Goal: Task Accomplishment & Management: Use online tool/utility

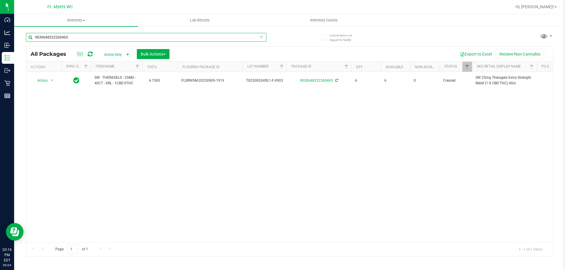
click at [109, 37] on input "9030648322260465" at bounding box center [146, 37] width 240 height 9
type input "5283810757849771"
click at [47, 83] on span "Action" at bounding box center [40, 80] width 16 height 8
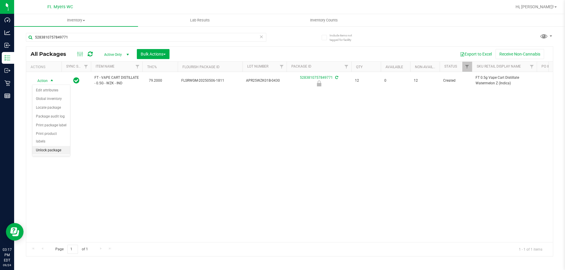
click at [60, 146] on li "Unlock package" at bounding box center [51, 150] width 38 height 9
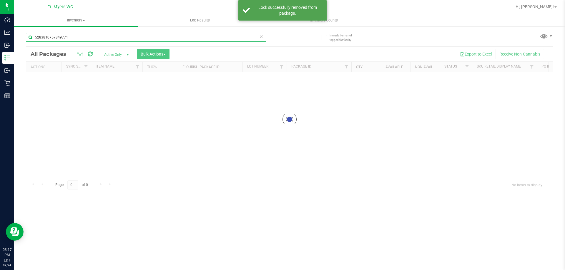
click at [105, 39] on input "5283810757849771" at bounding box center [146, 37] width 240 height 9
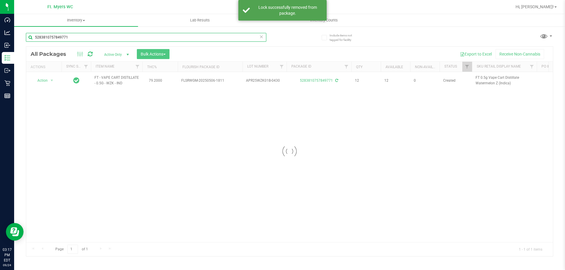
click at [105, 39] on input "5283810757849771" at bounding box center [146, 37] width 240 height 9
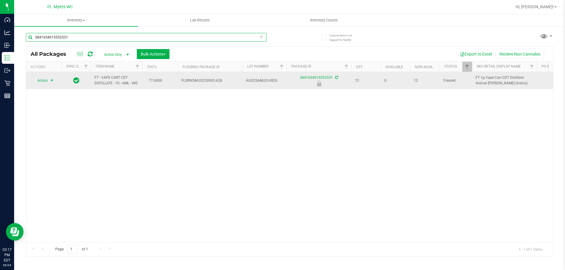
type input "3841654015552531"
click at [46, 81] on span "Action" at bounding box center [40, 80] width 16 height 8
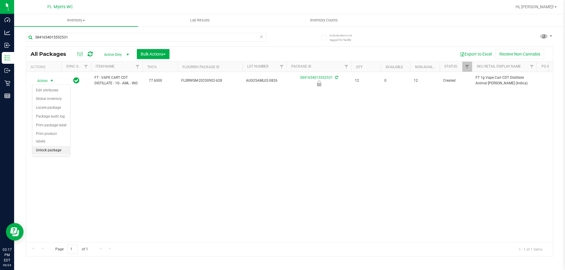
click at [58, 146] on li "Unlock package" at bounding box center [51, 150] width 38 height 9
click at [80, 43] on div "3841654015552531" at bounding box center [146, 40] width 240 height 14
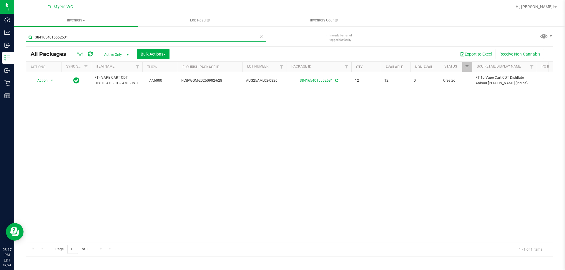
click at [85, 36] on input "3841654015552531" at bounding box center [146, 37] width 240 height 9
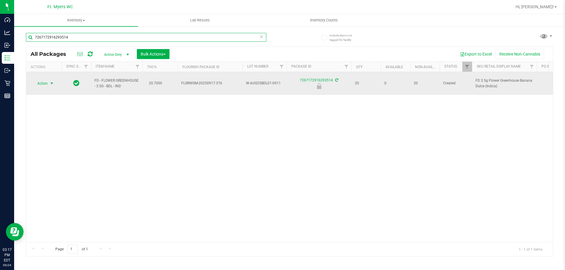
type input "7267172916293514"
click at [44, 81] on span "Action" at bounding box center [40, 83] width 16 height 8
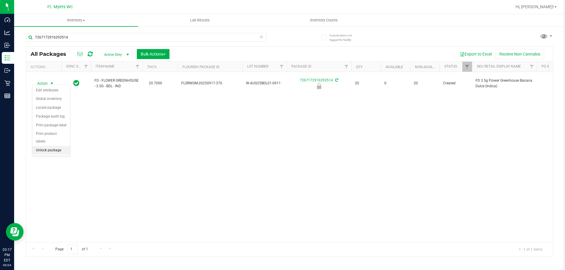
click at [64, 146] on li "Unlock package" at bounding box center [51, 150] width 38 height 9
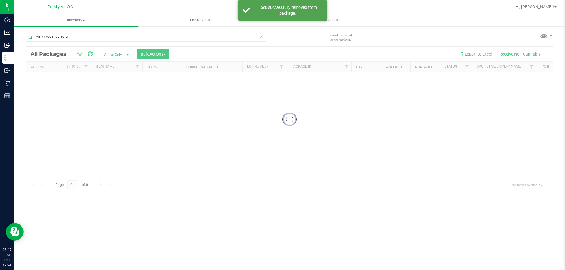
click at [101, 36] on input "7267172916293514" at bounding box center [146, 37] width 240 height 9
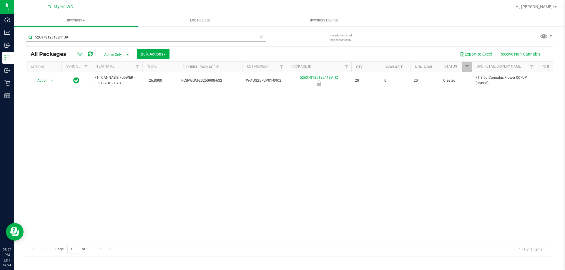
click at [86, 36] on input "5263781261824139" at bounding box center [146, 37] width 240 height 9
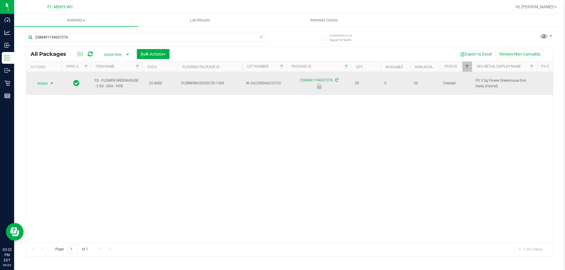
type input "2388401154657276"
click at [41, 82] on span "Action" at bounding box center [40, 83] width 16 height 8
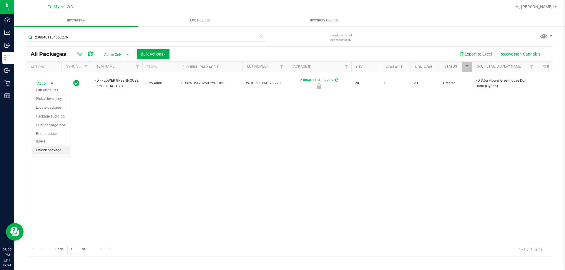
click at [54, 146] on li "Unlock package" at bounding box center [51, 150] width 38 height 9
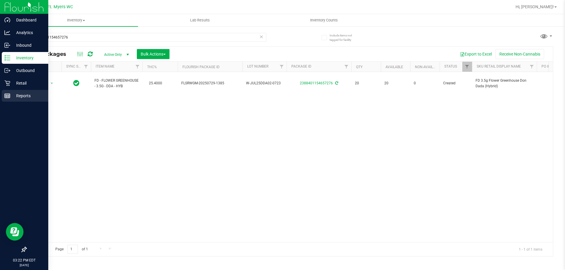
click at [19, 92] on div "Reports" at bounding box center [25, 96] width 46 height 12
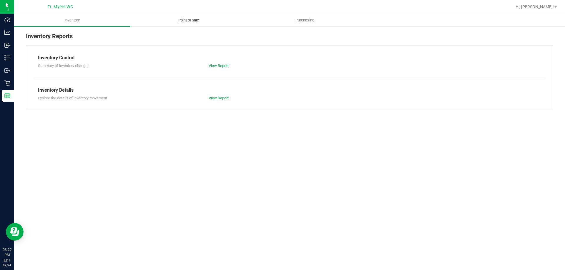
click at [193, 21] on span "Point of Sale" at bounding box center [188, 20] width 36 height 5
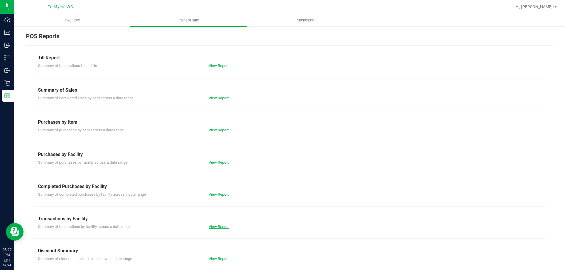
click at [213, 227] on link "View Report" at bounding box center [218, 227] width 20 height 4
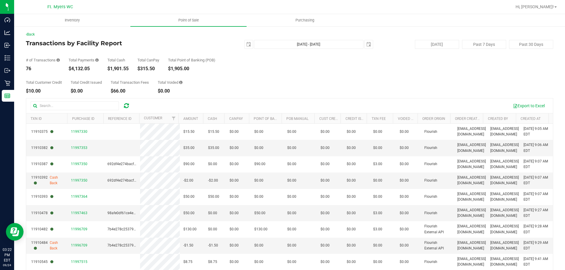
drag, startPoint x: 184, startPoint y: 92, endPoint x: 27, endPoint y: 56, distance: 160.6
click at [27, 56] on div "Back Transactions by Facility Report [DATE] [DATE] - [DATE] [DATE] [DATE] Past …" at bounding box center [289, 170] width 527 height 277
click at [27, 55] on div "# of Transactions 76 Total Payments $4,132.05 Total Cash $1,901.55 Total CanPay…" at bounding box center [289, 60] width 527 height 22
click at [26, 61] on div "Back Transactions by Facility Report [DATE] [DATE] - [DATE] [DATE] [DATE] Past …" at bounding box center [289, 170] width 550 height 288
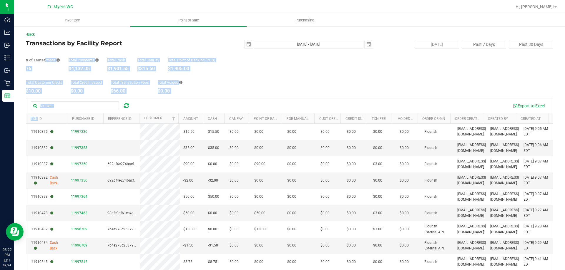
drag, startPoint x: 26, startPoint y: 61, endPoint x: 217, endPoint y: 102, distance: 196.0
click at [217, 102] on div "Back Transactions by Facility Report [DATE] [DATE] - [DATE] [DATE] [DATE] Past …" at bounding box center [289, 170] width 550 height 288
click at [218, 102] on div "Export to Excel" at bounding box center [341, 106] width 413 height 10
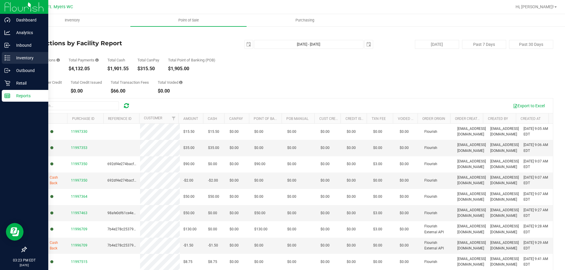
click at [18, 62] on div "Inventory" at bounding box center [25, 58] width 46 height 12
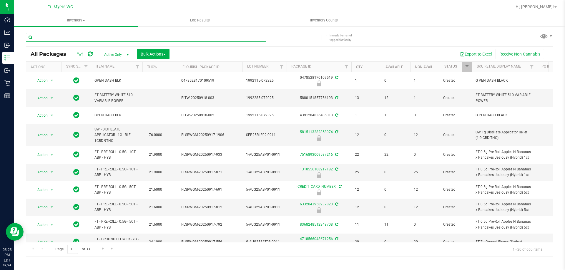
click at [122, 37] on input "text" at bounding box center [146, 37] width 240 height 9
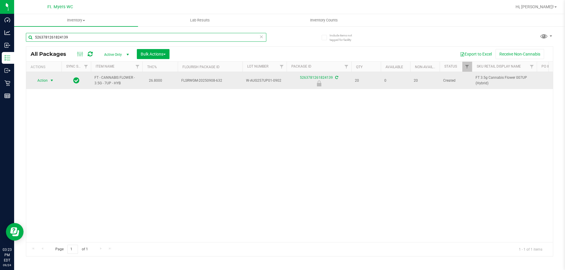
type input "5263781261824139"
click at [50, 81] on span "select" at bounding box center [51, 80] width 5 height 5
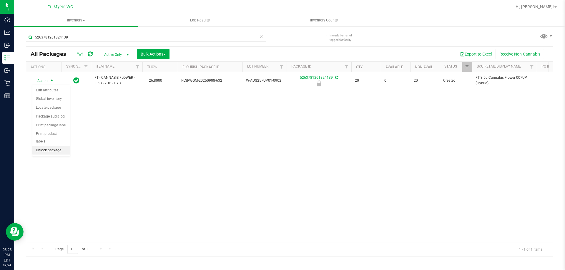
click at [55, 146] on li "Unlock package" at bounding box center [51, 150] width 38 height 9
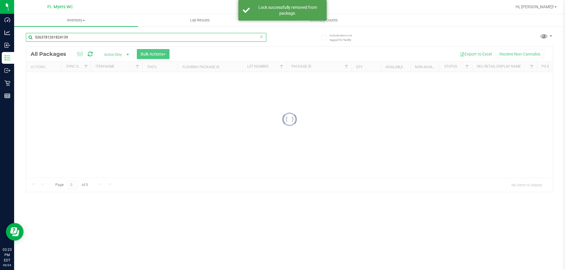
click at [85, 39] on input "5263781261824139" at bounding box center [146, 37] width 240 height 9
click at [85, 39] on div "Inventory All packages All inventory Waste log Create inventory Lab Results Inv…" at bounding box center [289, 142] width 550 height 256
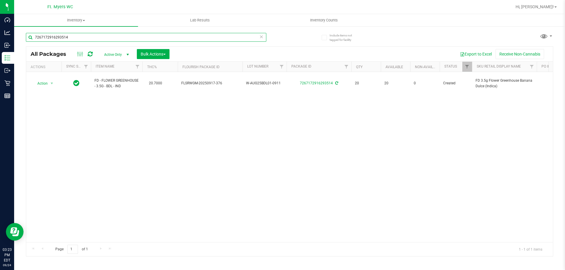
click at [101, 39] on input "7267172916293514" at bounding box center [146, 37] width 240 height 9
click at [100, 39] on input "7267172916293514" at bounding box center [146, 37] width 240 height 9
click at [149, 39] on input "3841654015552531" at bounding box center [146, 37] width 240 height 9
click at [146, 39] on input "3841654015552531" at bounding box center [146, 37] width 240 height 9
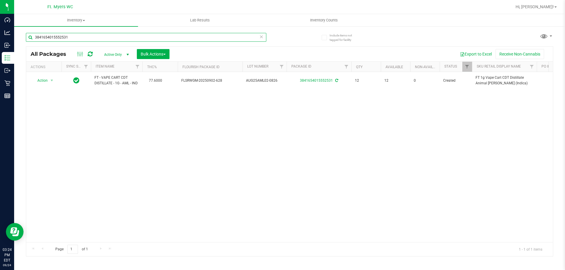
click at [146, 39] on input "3841654015552531" at bounding box center [146, 37] width 240 height 9
click at [230, 36] on input "5283810757849771" at bounding box center [146, 37] width 240 height 9
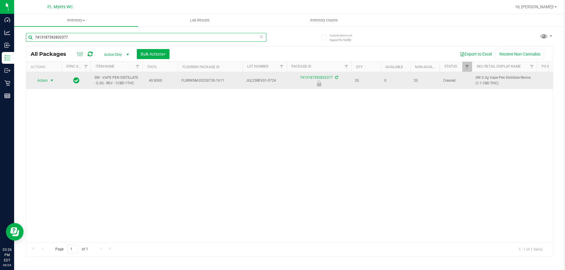
type input "7413187392832377"
click at [54, 80] on span "select" at bounding box center [51, 80] width 5 height 5
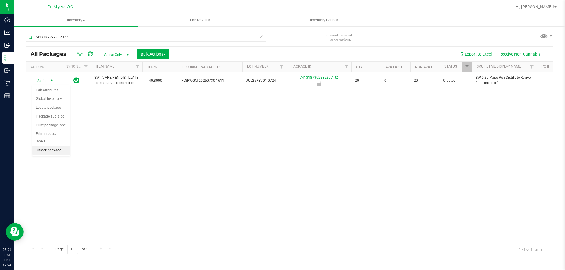
click at [62, 146] on li "Unlock package" at bounding box center [51, 150] width 38 height 9
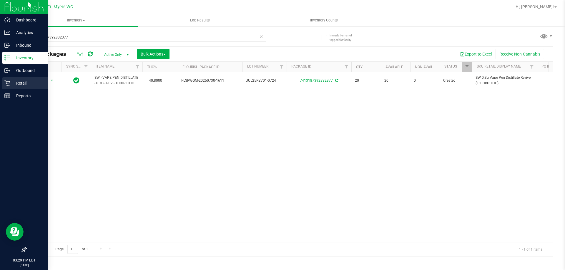
click at [14, 79] on div "Retail" at bounding box center [25, 83] width 46 height 12
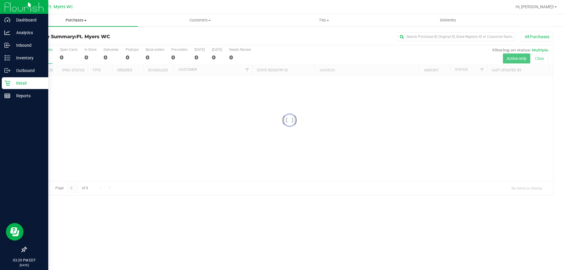
click at [108, 25] on uib-tab-heading "Purchases Summary of purchases Fulfillment All purchases" at bounding box center [76, 20] width 124 height 12
click at [93, 41] on li "Fulfillment" at bounding box center [76, 42] width 124 height 7
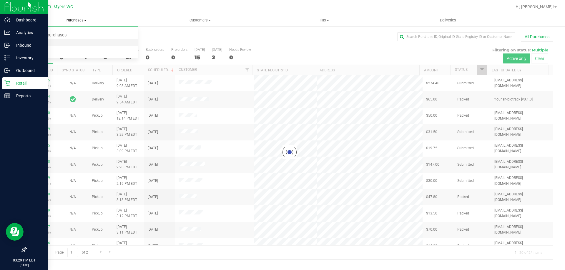
click at [93, 41] on li "Fulfillment" at bounding box center [76, 42] width 124 height 7
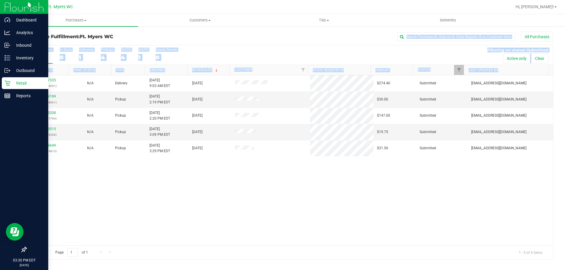
drag, startPoint x: 186, startPoint y: 173, endPoint x: 221, endPoint y: 44, distance: 133.8
click at [221, 44] on div "Purchase Fulfillment: Ft. [PERSON_NAME] All Purchases All Purchases 5 In Store …" at bounding box center [289, 146] width 527 height 228
click at [222, 44] on div "Purchase Fulfillment: Ft. [PERSON_NAME] All Purchases" at bounding box center [289, 38] width 527 height 13
